Goal: Use online tool/utility: Utilize a website feature to perform a specific function

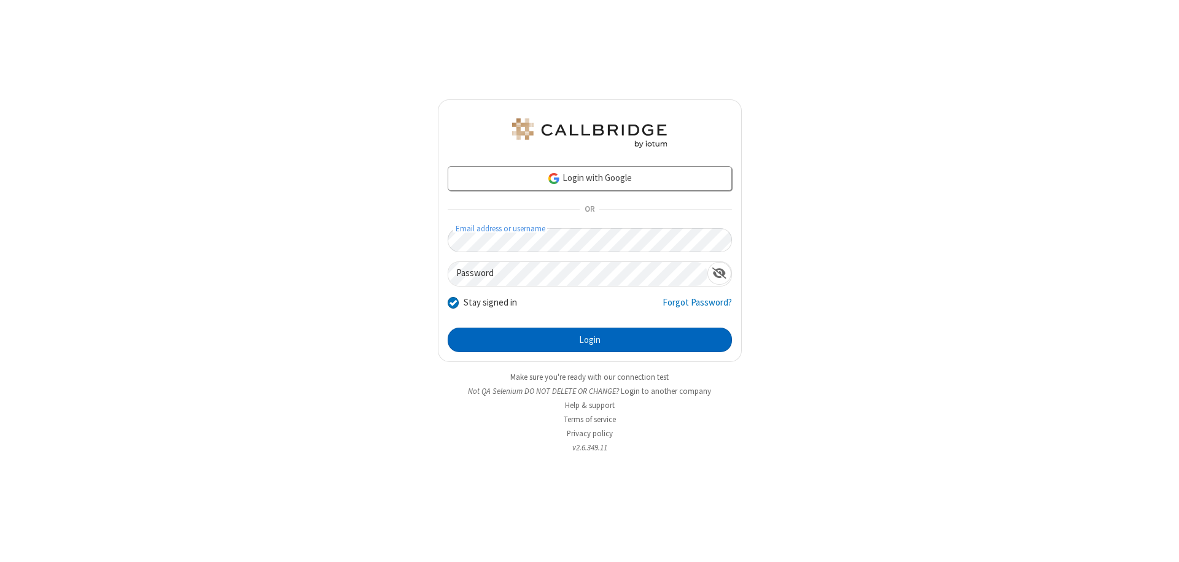
click at [589, 340] on button "Login" at bounding box center [589, 340] width 284 height 25
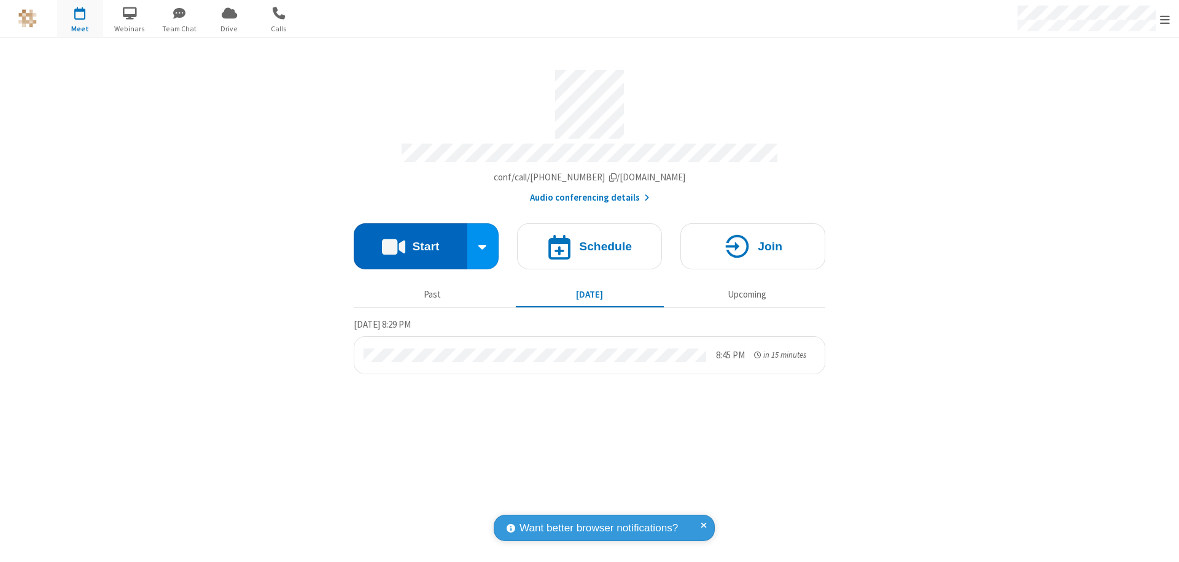
click at [410, 241] on button "Start" at bounding box center [411, 246] width 114 height 46
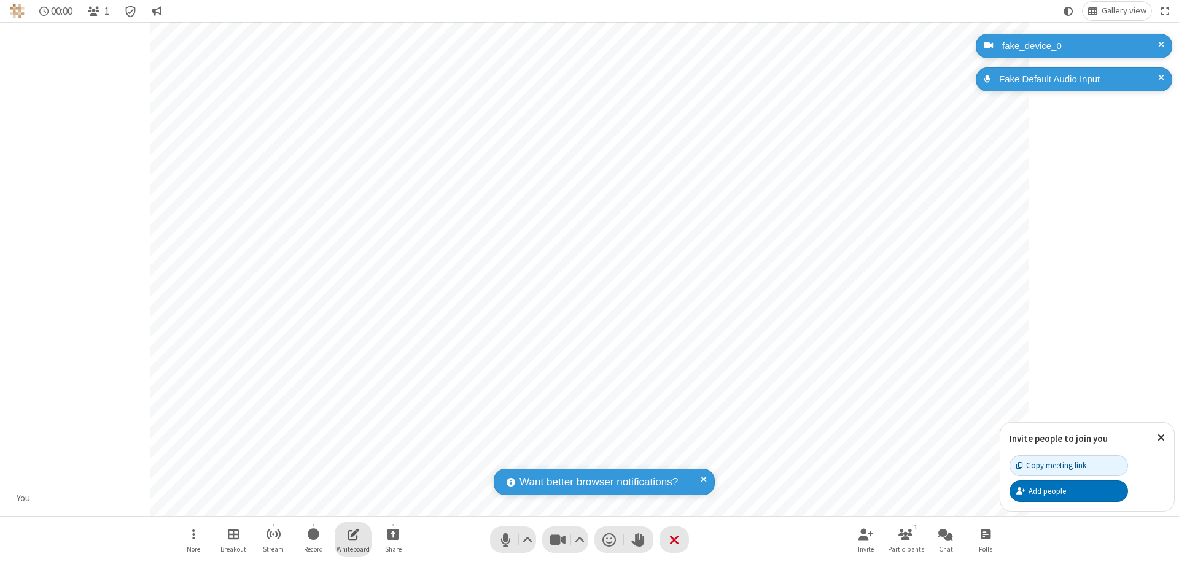
click at [353, 534] on span "Open shared whiteboard" at bounding box center [353, 534] width 12 height 15
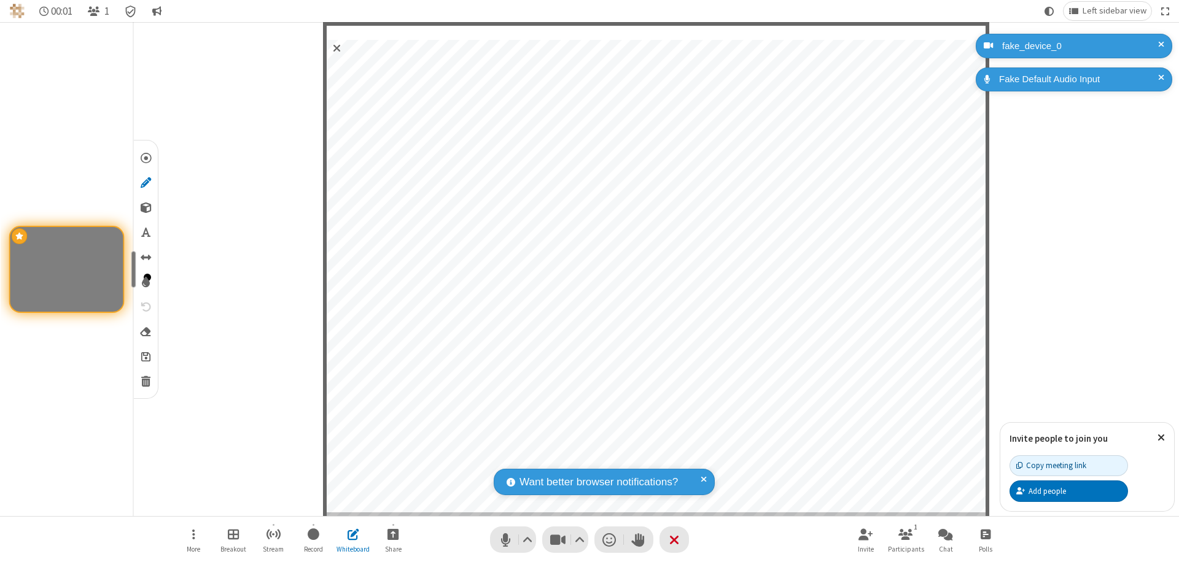
click at [145, 356] on span "Save" at bounding box center [145, 356] width 9 height 13
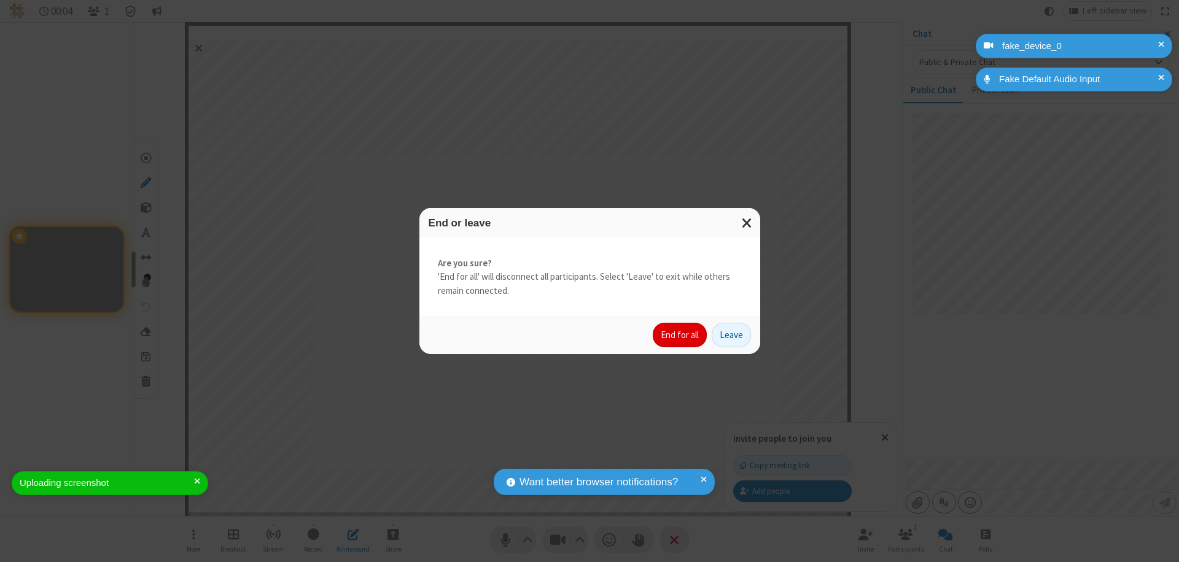
click at [680, 335] on button "End for all" at bounding box center [679, 335] width 54 height 25
